Goal: Transaction & Acquisition: Purchase product/service

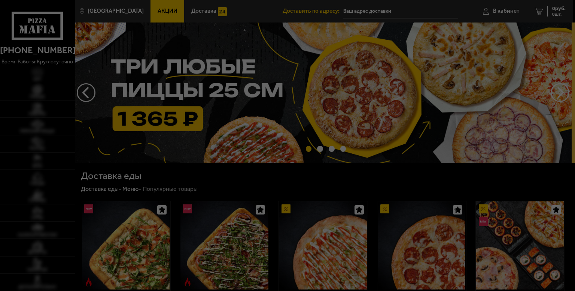
type input "[STREET_ADDRESS][PERSON_NAME]"
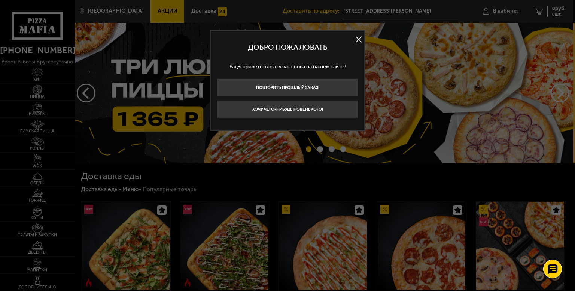
click at [357, 39] on button at bounding box center [358, 39] width 11 height 11
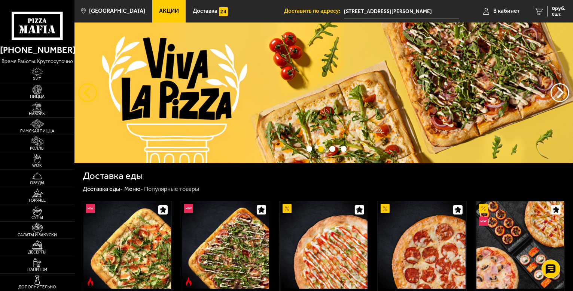
click at [83, 89] on button "следующий" at bounding box center [87, 92] width 19 height 19
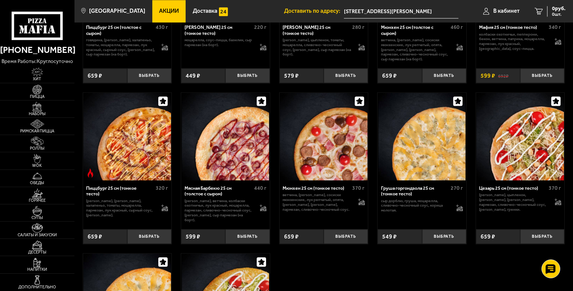
scroll to position [1636, 0]
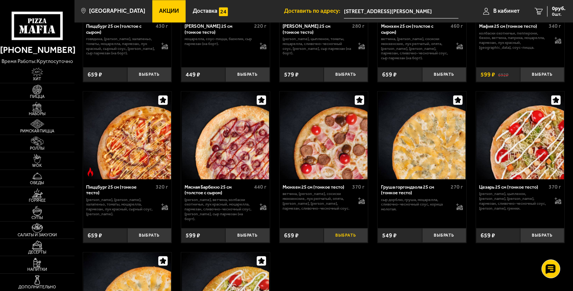
click at [348, 234] on button "Выбрать" at bounding box center [346, 235] width 44 height 15
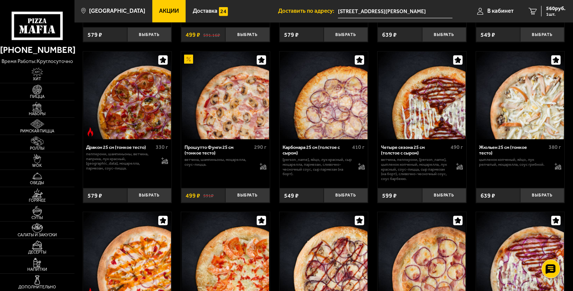
scroll to position [1037, 0]
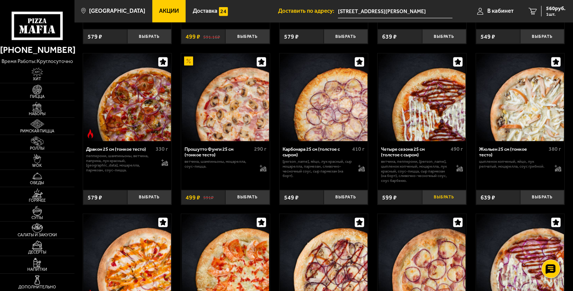
click at [445, 200] on button "Выбрать" at bounding box center [444, 197] width 44 height 15
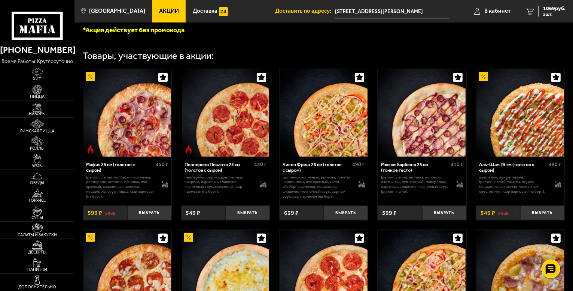
scroll to position [213, 0]
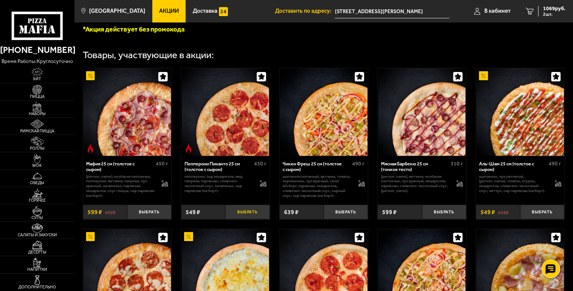
click at [245, 213] on button "Выбрать" at bounding box center [247, 211] width 44 height 15
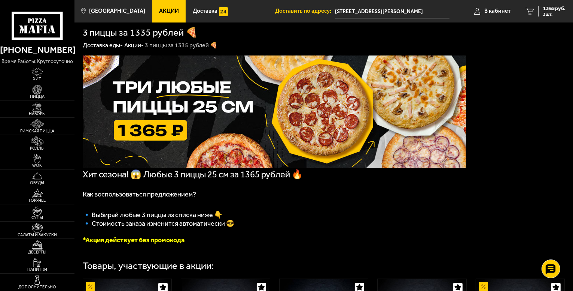
scroll to position [0, 0]
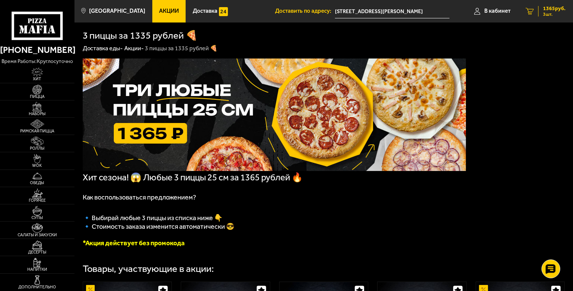
click at [546, 10] on span "1365 руб." at bounding box center [554, 8] width 22 height 5
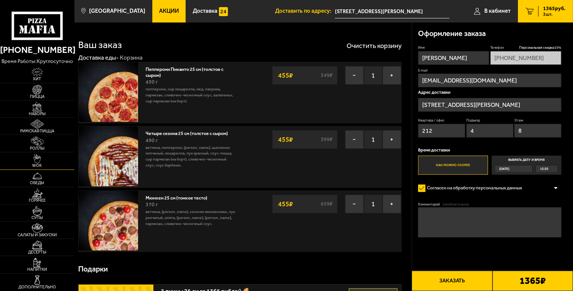
click at [46, 161] on img at bounding box center [37, 159] width 23 height 10
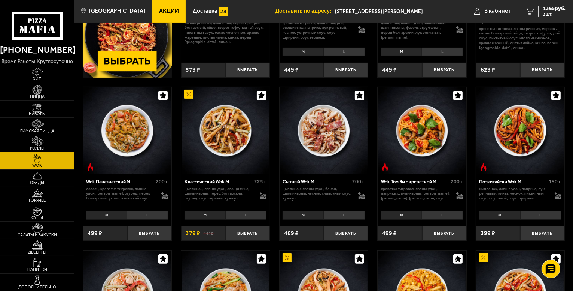
scroll to position [187, 0]
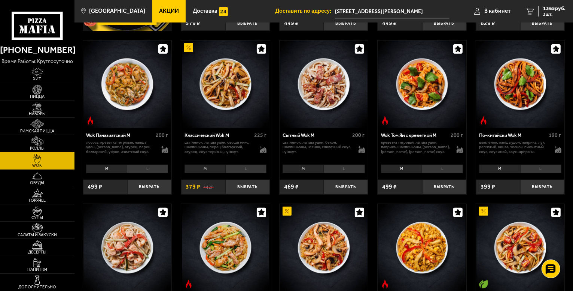
click at [317, 169] on li "M" at bounding box center [303, 168] width 41 height 9
click at [340, 168] on li "L" at bounding box center [343, 168] width 41 height 9
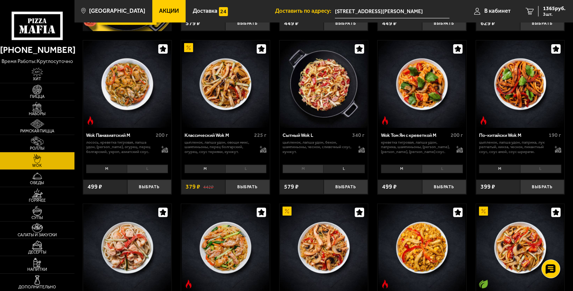
click at [310, 168] on li "M" at bounding box center [303, 168] width 41 height 9
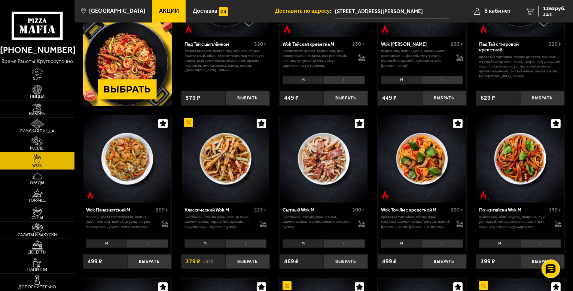
scroll to position [112, 0]
click at [48, 111] on img at bounding box center [37, 107] width 23 height 10
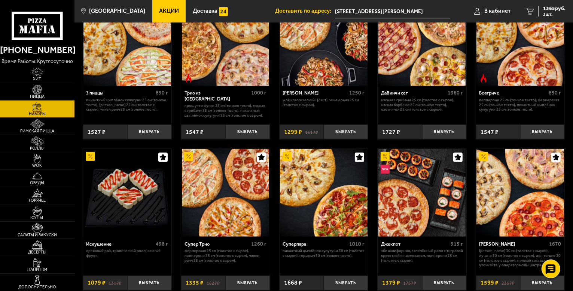
scroll to position [225, 0]
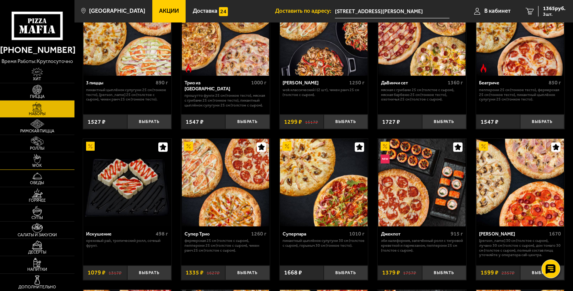
click at [36, 162] on img at bounding box center [37, 159] width 23 height 10
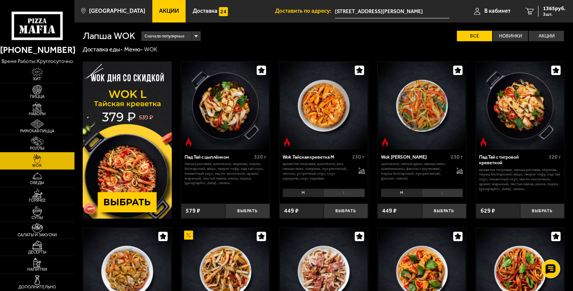
click at [333, 193] on li "L" at bounding box center [343, 192] width 41 height 9
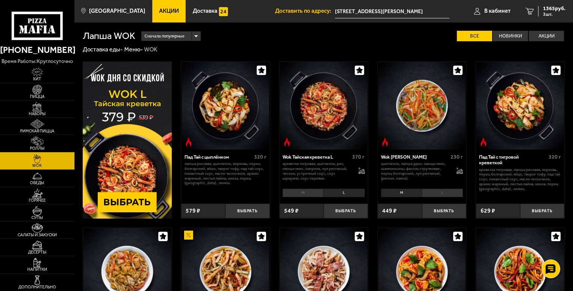
click at [136, 200] on img at bounding box center [127, 139] width 89 height 156
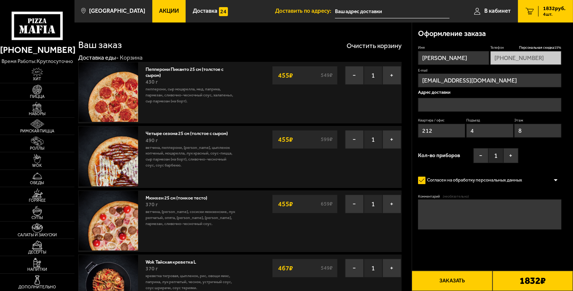
type input "[STREET_ADDRESS][PERSON_NAME]"
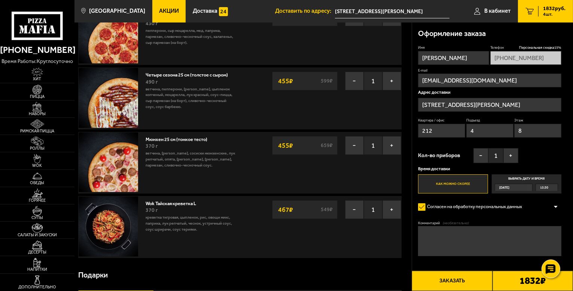
scroll to position [37, 0]
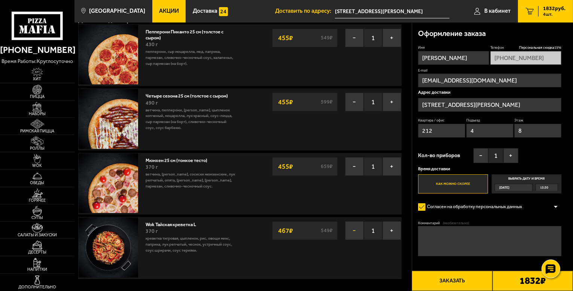
click at [352, 228] on button "−" at bounding box center [354, 230] width 19 height 19
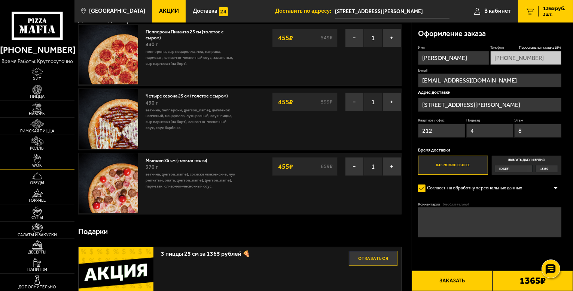
click at [45, 156] on img at bounding box center [37, 159] width 23 height 10
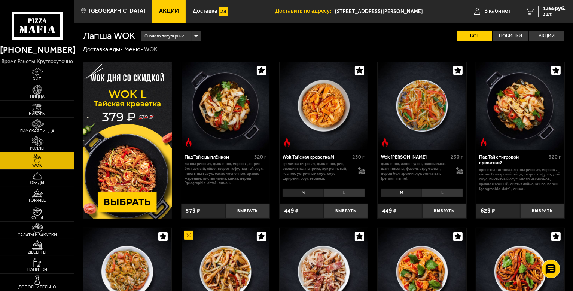
click at [308, 194] on li "M" at bounding box center [303, 192] width 41 height 9
click at [308, 192] on li "M" at bounding box center [303, 192] width 41 height 9
click at [332, 191] on li "L" at bounding box center [343, 192] width 41 height 9
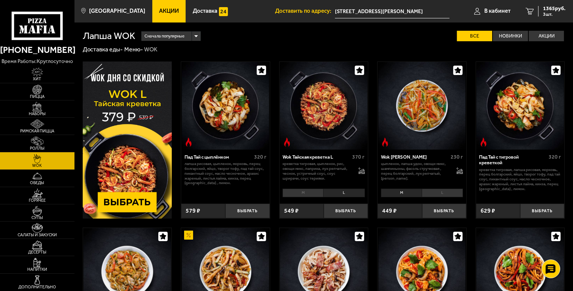
click at [316, 191] on li "M" at bounding box center [303, 192] width 41 height 9
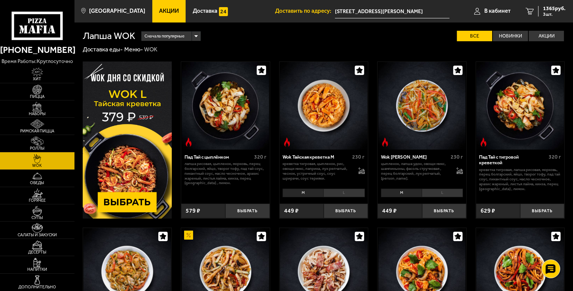
click at [132, 200] on img at bounding box center [127, 139] width 89 height 156
click at [349, 194] on li "L" at bounding box center [343, 192] width 41 height 9
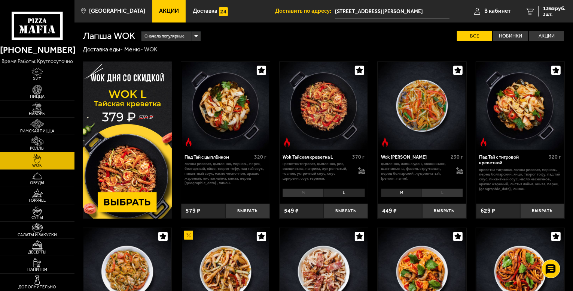
click at [313, 194] on li "M" at bounding box center [303, 192] width 41 height 9
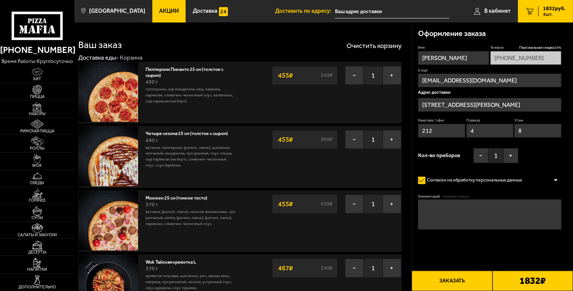
type input "[STREET_ADDRESS][PERSON_NAME]"
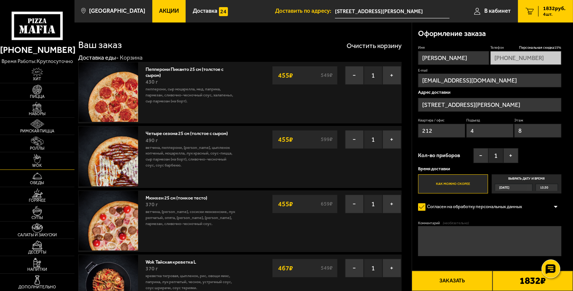
click at [43, 162] on img at bounding box center [37, 159] width 23 height 10
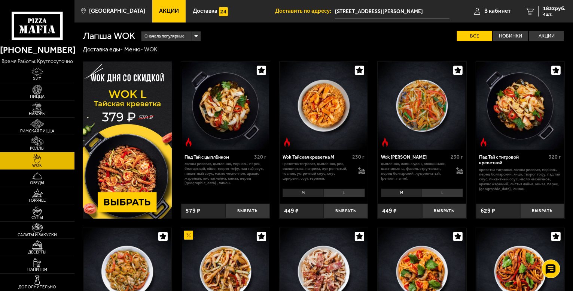
click at [341, 190] on li "L" at bounding box center [343, 192] width 41 height 9
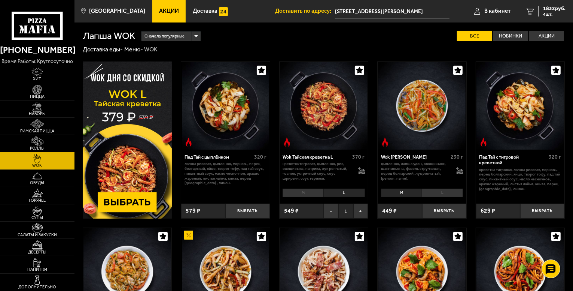
click at [314, 193] on li "M" at bounding box center [303, 192] width 41 height 9
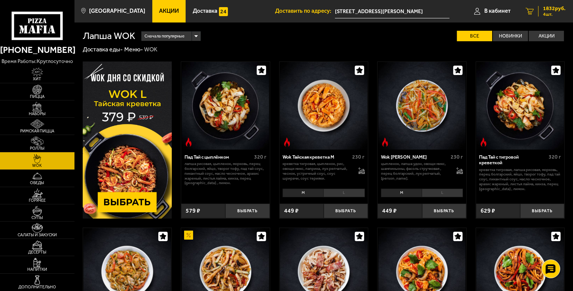
click at [547, 8] on span "1832 руб." at bounding box center [554, 8] width 22 height 5
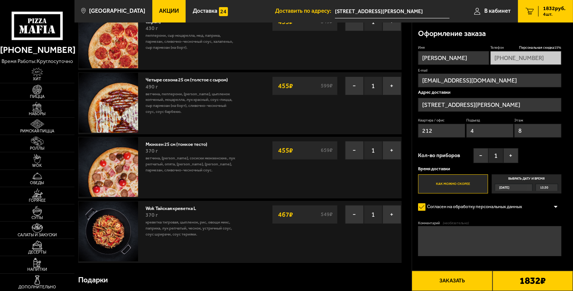
scroll to position [75, 0]
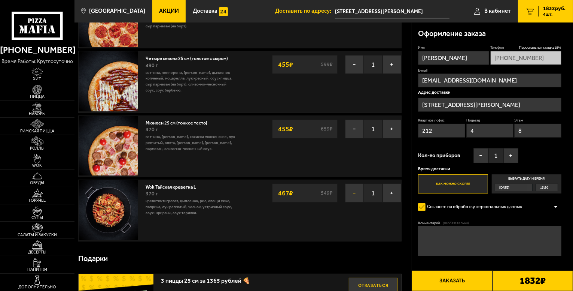
click at [349, 192] on button "−" at bounding box center [354, 192] width 19 height 19
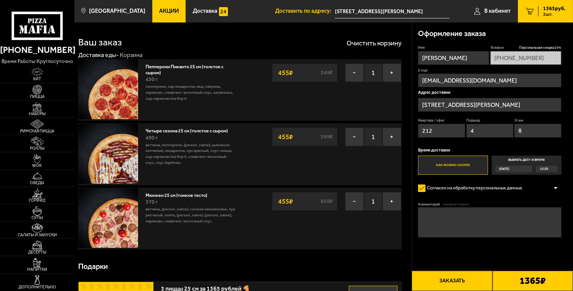
scroll to position [0, 0]
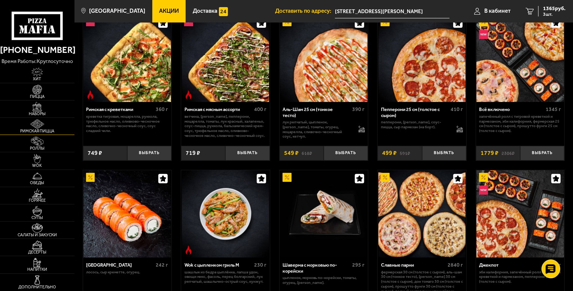
scroll to position [225, 0]
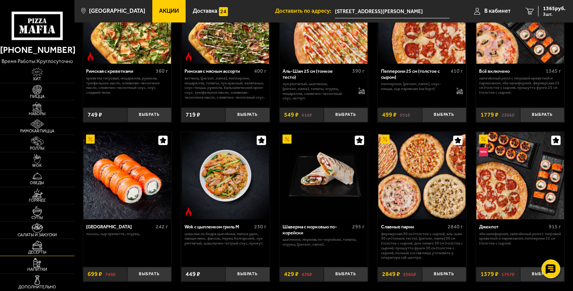
click at [31, 255] on link "Десерты" at bounding box center [37, 246] width 74 height 17
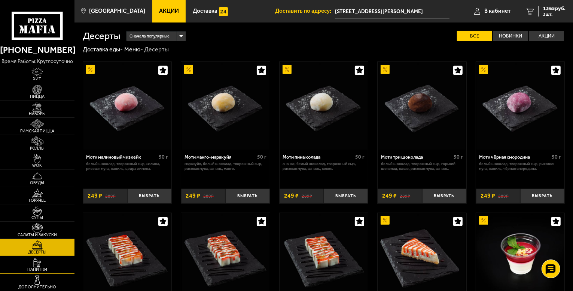
click at [39, 268] on span "Напитки" at bounding box center [37, 269] width 74 height 4
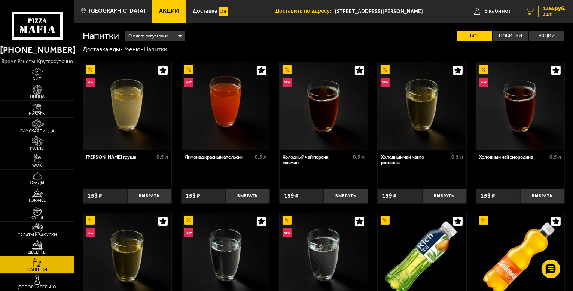
click at [542, 8] on div "1365 руб. 3 шт." at bounding box center [551, 11] width 27 height 10
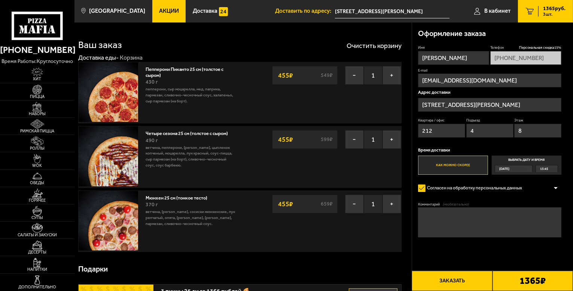
click at [458, 277] on button "Заказать" at bounding box center [452, 280] width 80 height 20
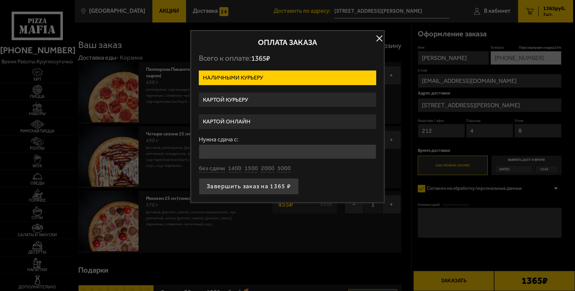
click at [280, 120] on label "Картой онлайн" at bounding box center [287, 121] width 177 height 15
click at [0, 0] on input "Картой онлайн" at bounding box center [0, 0] width 0 height 0
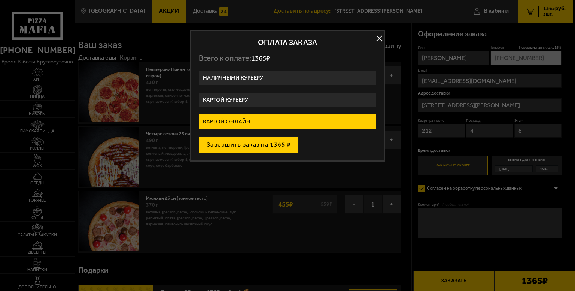
click at [281, 143] on button "Завершить заказ на 1365 ₽" at bounding box center [249, 144] width 100 height 16
